Goal: Check status: Check status

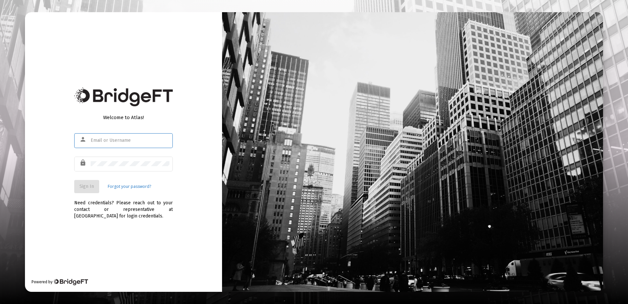
click at [109, 140] on input "text" at bounding box center [130, 140] width 79 height 5
click at [137, 139] on input "rrickey@straightLine" at bounding box center [130, 140] width 79 height 5
type input "[EMAIL_ADDRESS][DOMAIN_NAME]"
click at [89, 189] on span "Sign In" at bounding box center [87, 186] width 14 height 6
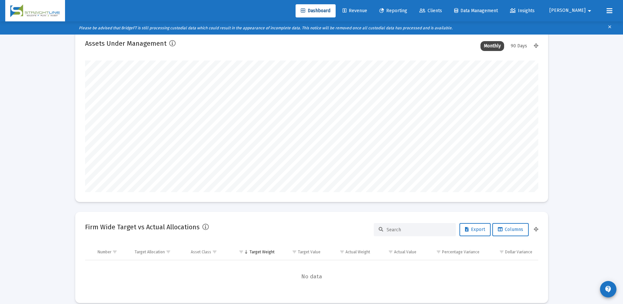
scroll to position [131, 0]
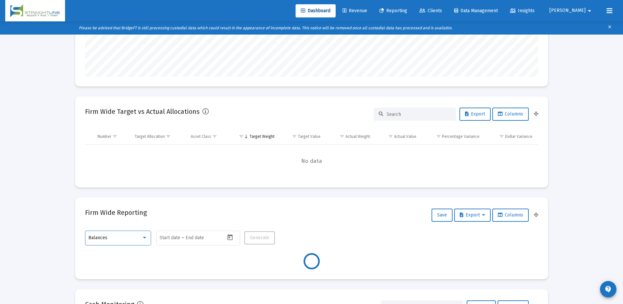
click at [142, 239] on div at bounding box center [145, 237] width 6 height 5
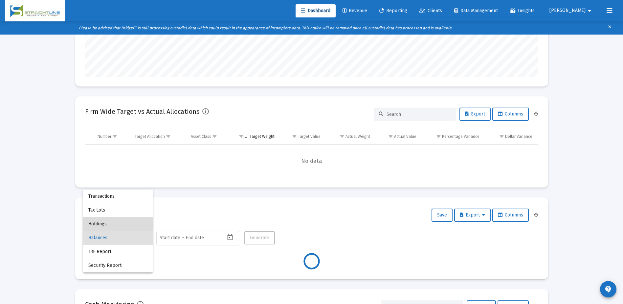
click at [114, 226] on span "Holdings" at bounding box center [117, 224] width 59 height 14
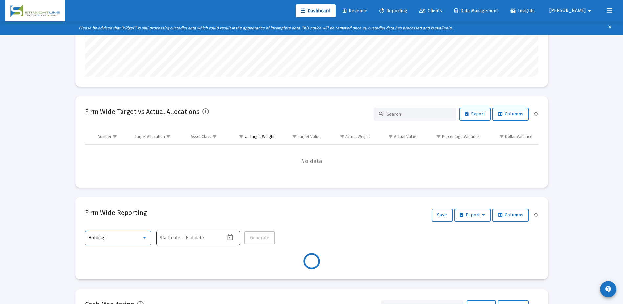
click at [226, 237] on button "Open calendar" at bounding box center [230, 237] width 10 height 10
click at [228, 129] on button "Previous month" at bounding box center [228, 126] width 13 height 13
type input "[DATE]"
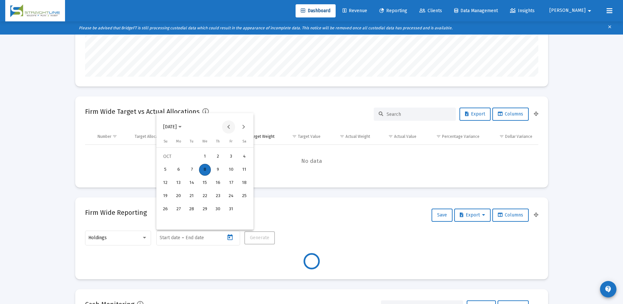
type input "[DATE]"
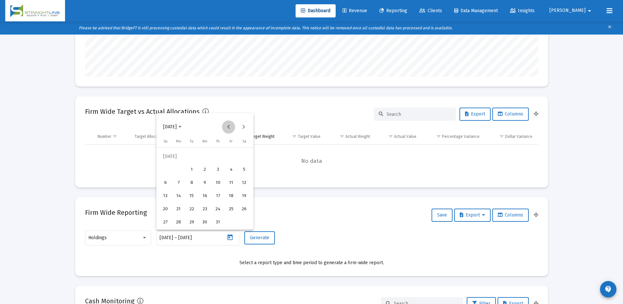
click at [228, 129] on button "Previous month" at bounding box center [228, 126] width 13 height 13
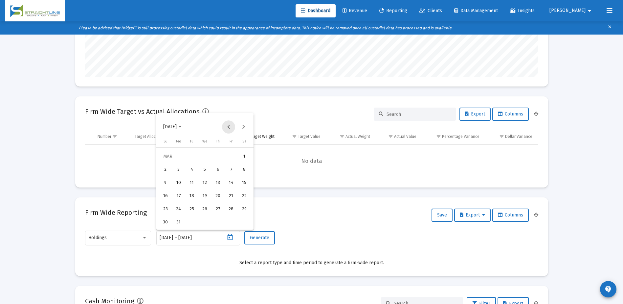
click at [228, 129] on button "Previous month" at bounding box center [228, 126] width 13 height 13
click at [196, 220] on div "31" at bounding box center [192, 222] width 12 height 12
type input "[DATE]"
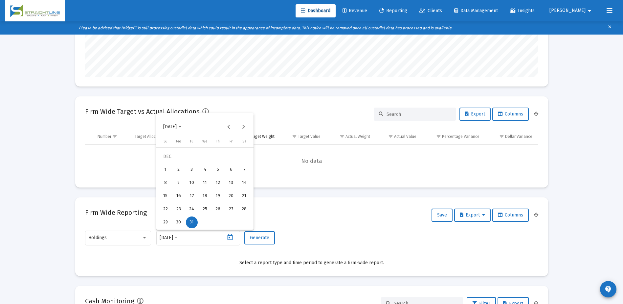
click at [196, 223] on div "31" at bounding box center [192, 222] width 12 height 12
type input "[DATE]"
click at [263, 239] on span "Generate" at bounding box center [259, 238] width 19 height 6
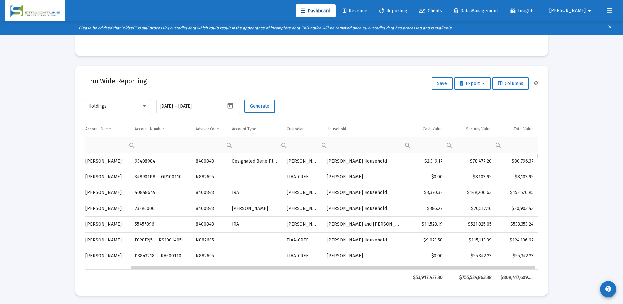
scroll to position [0, 0]
drag, startPoint x: 118, startPoint y: 267, endPoint x: 235, endPoint y: 267, distance: 117.3
drag, startPoint x: 433, startPoint y: 269, endPoint x: 423, endPoint y: 269, distance: 10.2
click at [423, 269] on div "$53,917,427.30 $755,524,863.38 $809,417,609.43" at bounding box center [312, 277] width 454 height 16
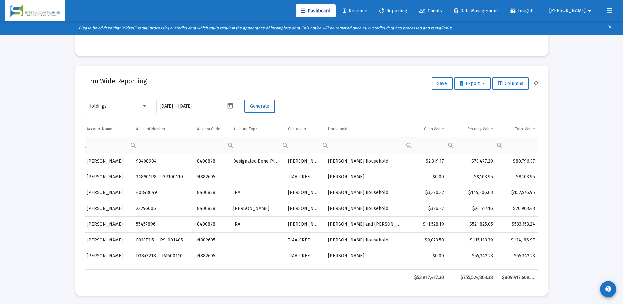
scroll to position [10, 51]
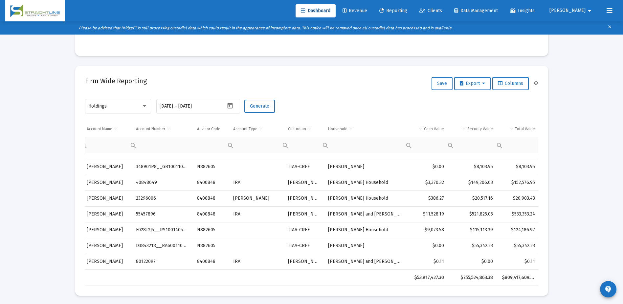
drag, startPoint x: 423, startPoint y: 269, endPoint x: 387, endPoint y: 267, distance: 36.2
click at [387, 267] on td "[PERSON_NAME] and [PERSON_NAME]" at bounding box center [365, 261] width 83 height 16
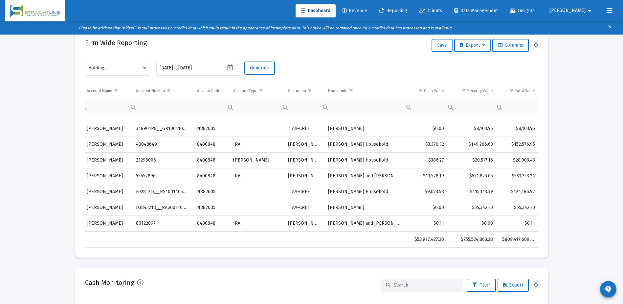
scroll to position [296, 0]
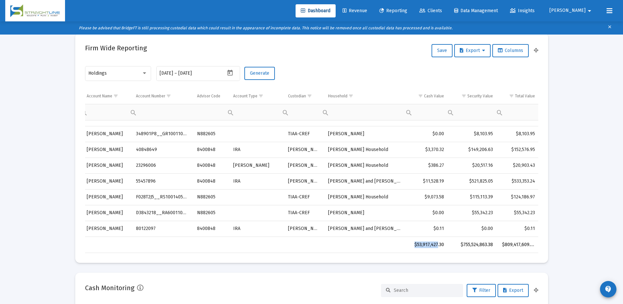
drag, startPoint x: 451, startPoint y: 236, endPoint x: 437, endPoint y: 236, distance: 13.8
click at [437, 236] on div "$53,917,427.30 $755,524,863.38 $809,417,609.43" at bounding box center [312, 244] width 454 height 16
drag, startPoint x: 273, startPoint y: 239, endPoint x: 260, endPoint y: 240, distance: 13.2
click at [273, 239] on td "Data grid" at bounding box center [256, 245] width 55 height 16
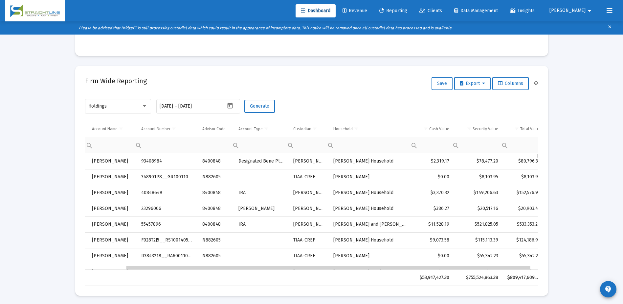
scroll to position [0, 40]
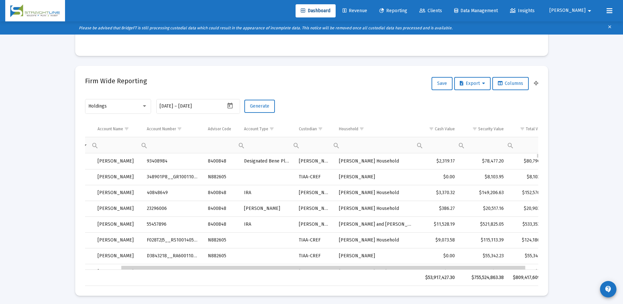
drag, startPoint x: 145, startPoint y: 269, endPoint x: 136, endPoint y: 268, distance: 8.2
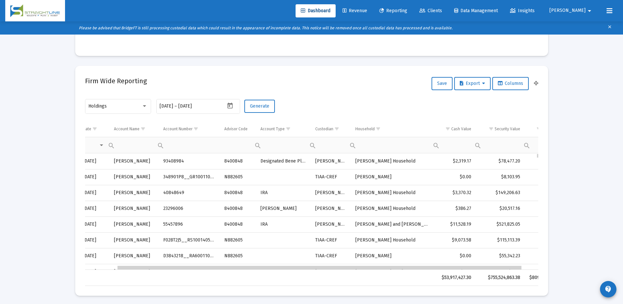
scroll to position [0, 0]
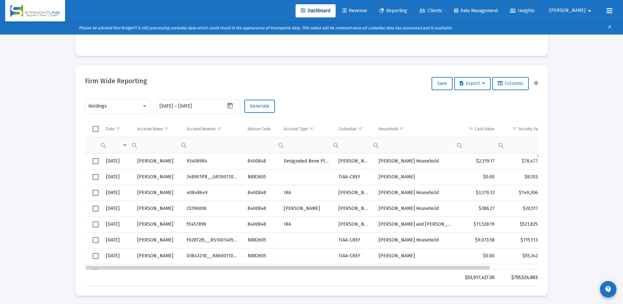
drag, startPoint x: 136, startPoint y: 268, endPoint x: 72, endPoint y: 264, distance: 64.9
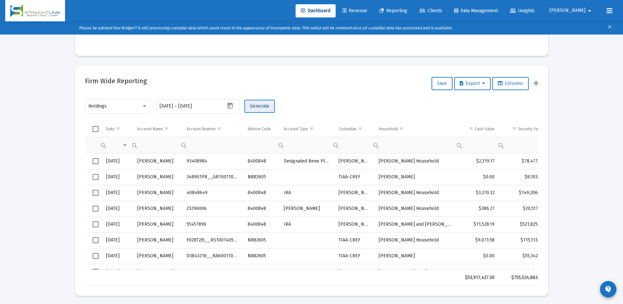
click at [262, 108] on span "Generate" at bounding box center [259, 106] width 19 height 6
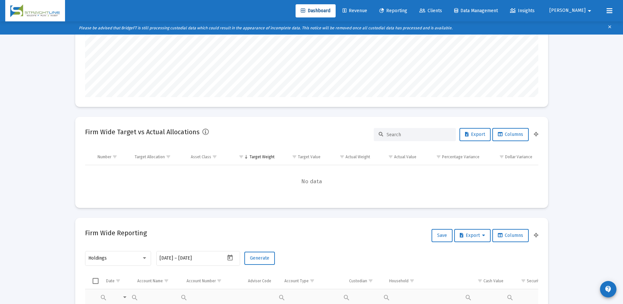
scroll to position [33, 0]
